Goal: Task Accomplishment & Management: Use online tool/utility

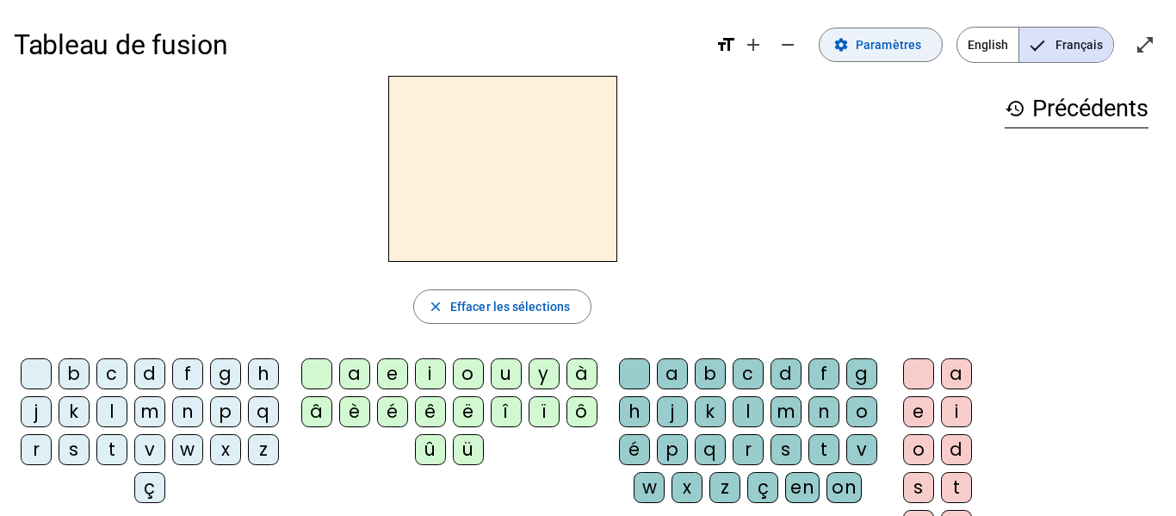
click at [895, 39] on span "Paramètres" at bounding box center [888, 44] width 65 height 21
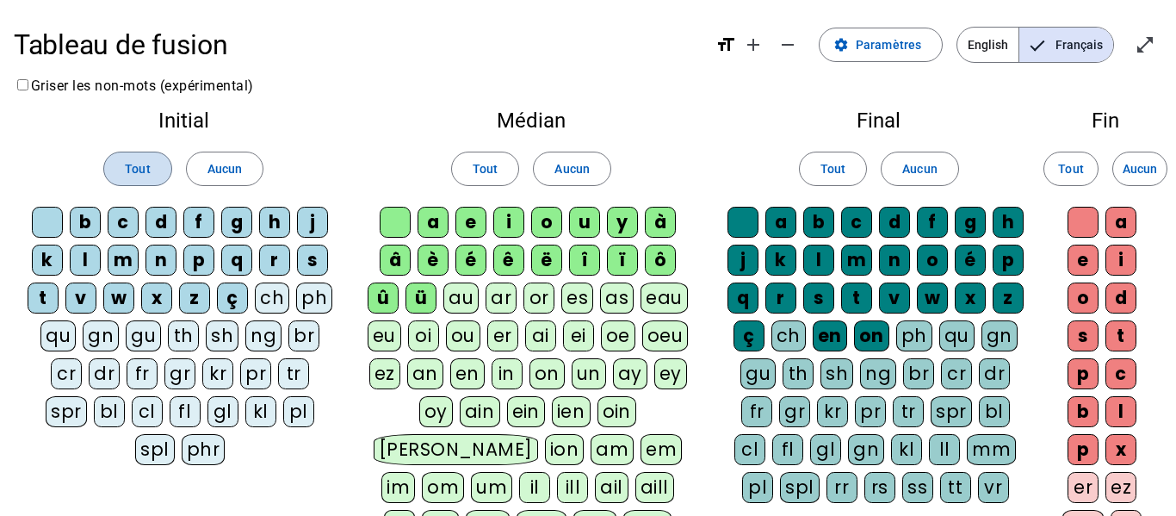
click at [136, 165] on span "Tout" at bounding box center [137, 168] width 25 height 21
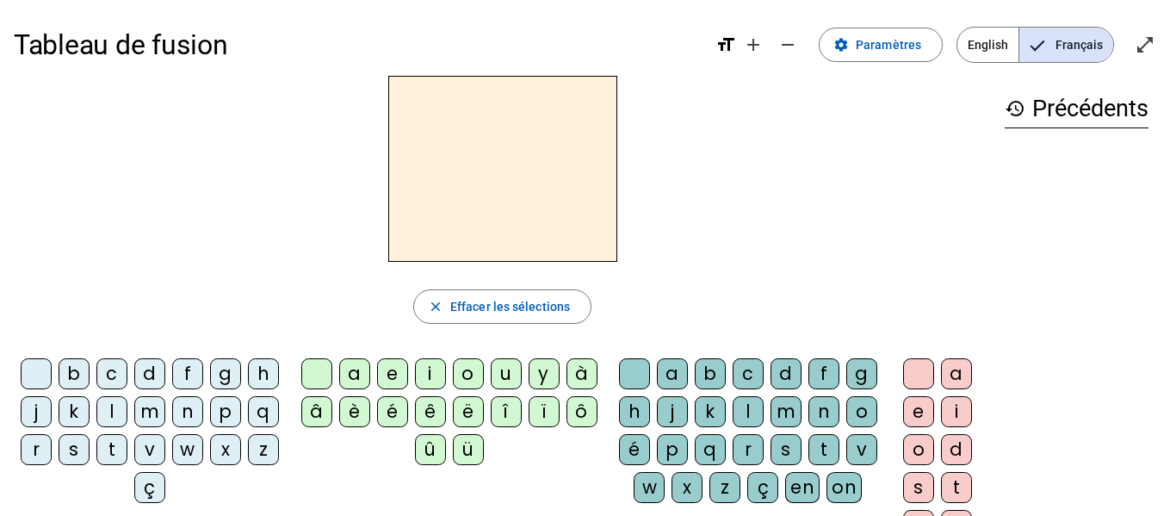
click at [90, 376] on div "b" at bounding box center [74, 373] width 31 height 31
click at [359, 375] on div "a" at bounding box center [354, 373] width 31 height 31
click at [392, 381] on div "e" at bounding box center [392, 373] width 31 height 31
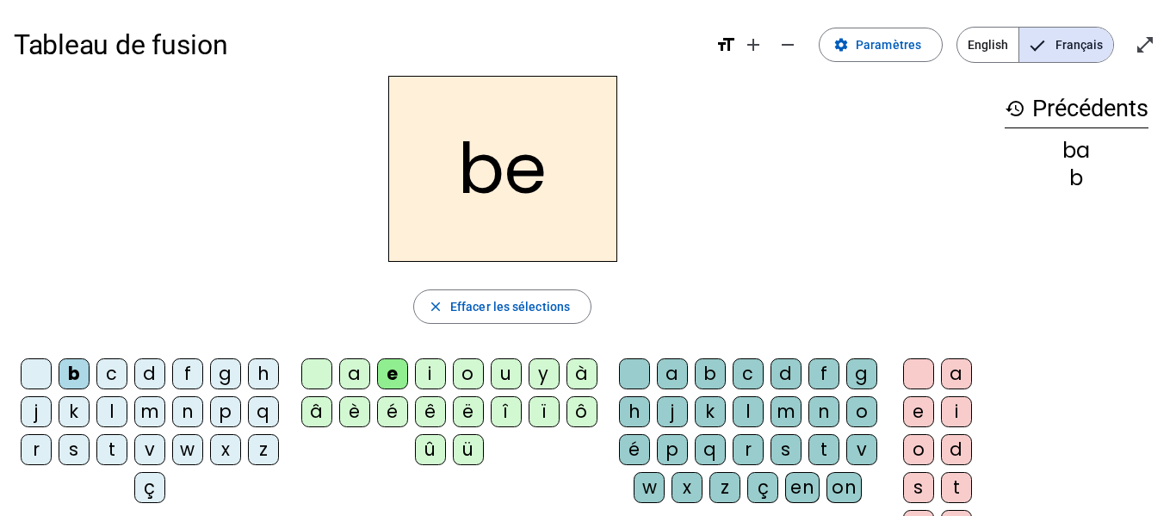
click at [809, 465] on div "t" at bounding box center [824, 449] width 31 height 31
